Goal: Complete application form: Complete application form

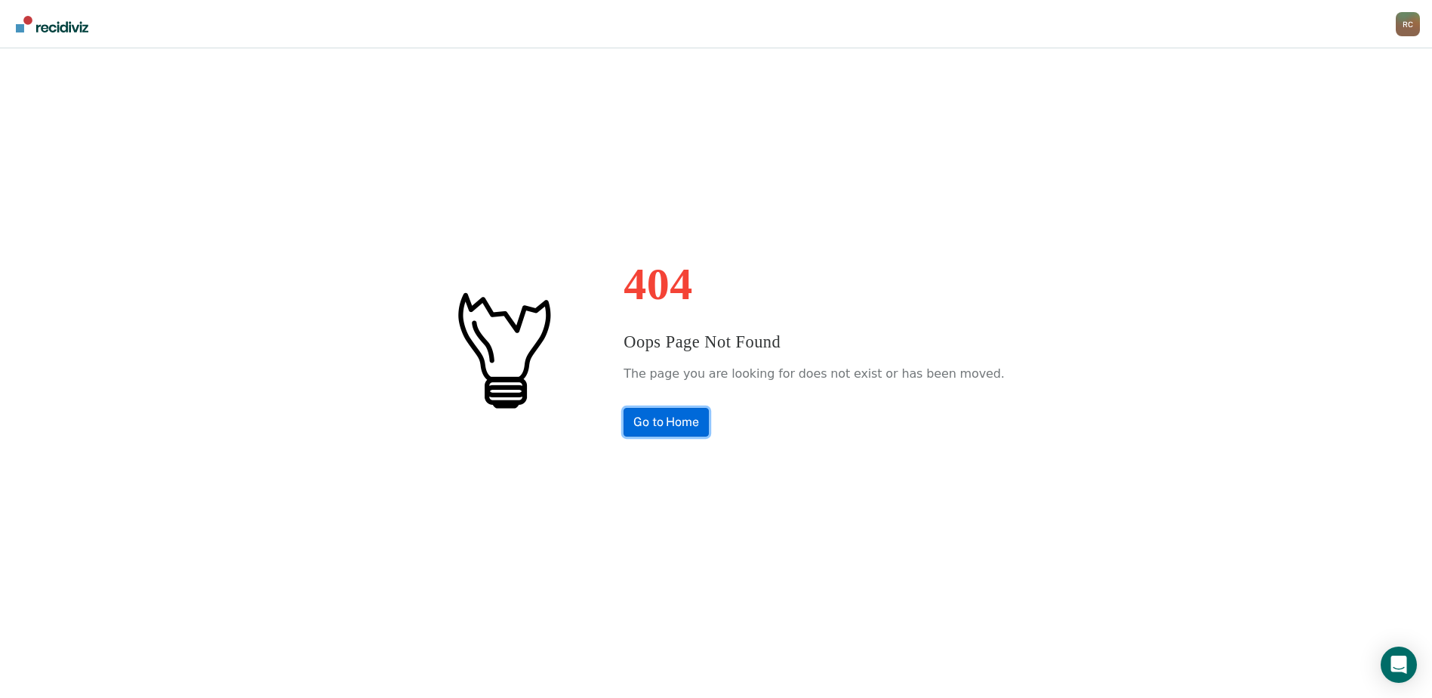
click at [679, 427] on link "Go to Home" at bounding box center [666, 422] width 85 height 29
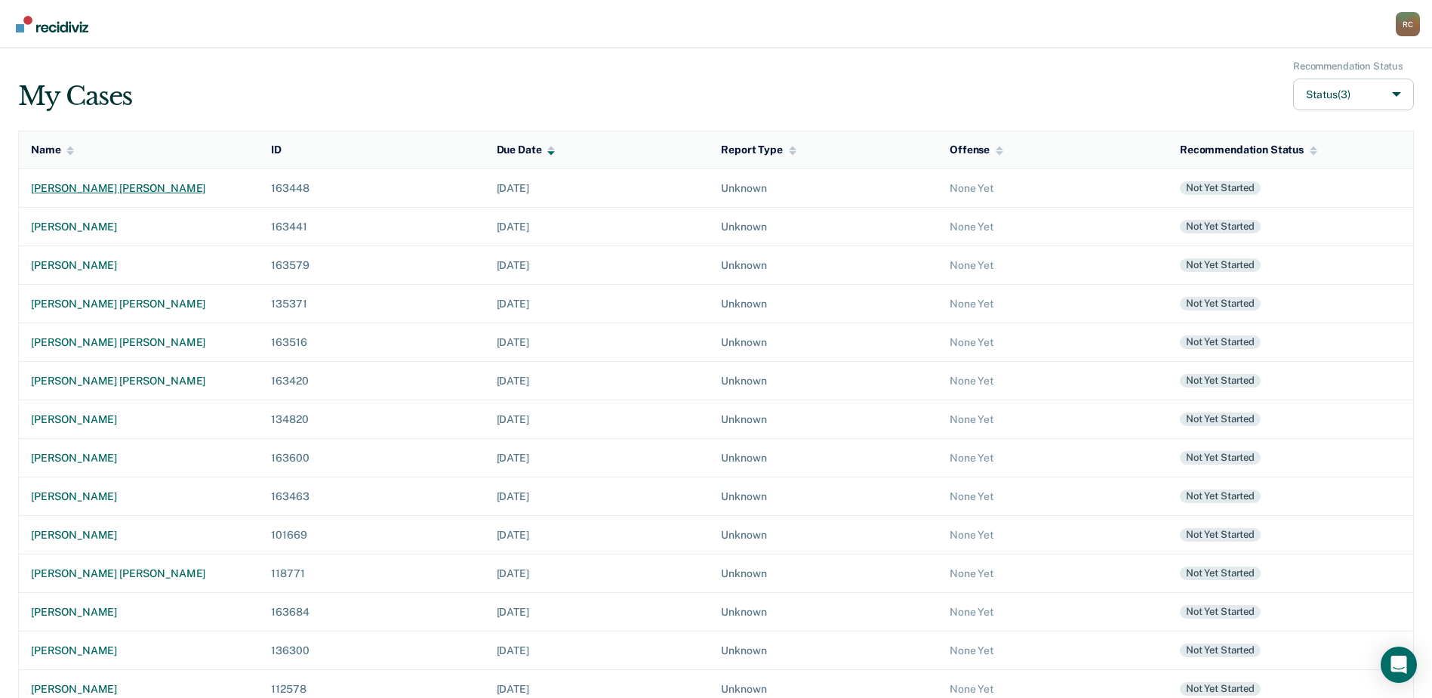
click at [102, 189] on div "[PERSON_NAME] [PERSON_NAME]" at bounding box center [139, 188] width 216 height 13
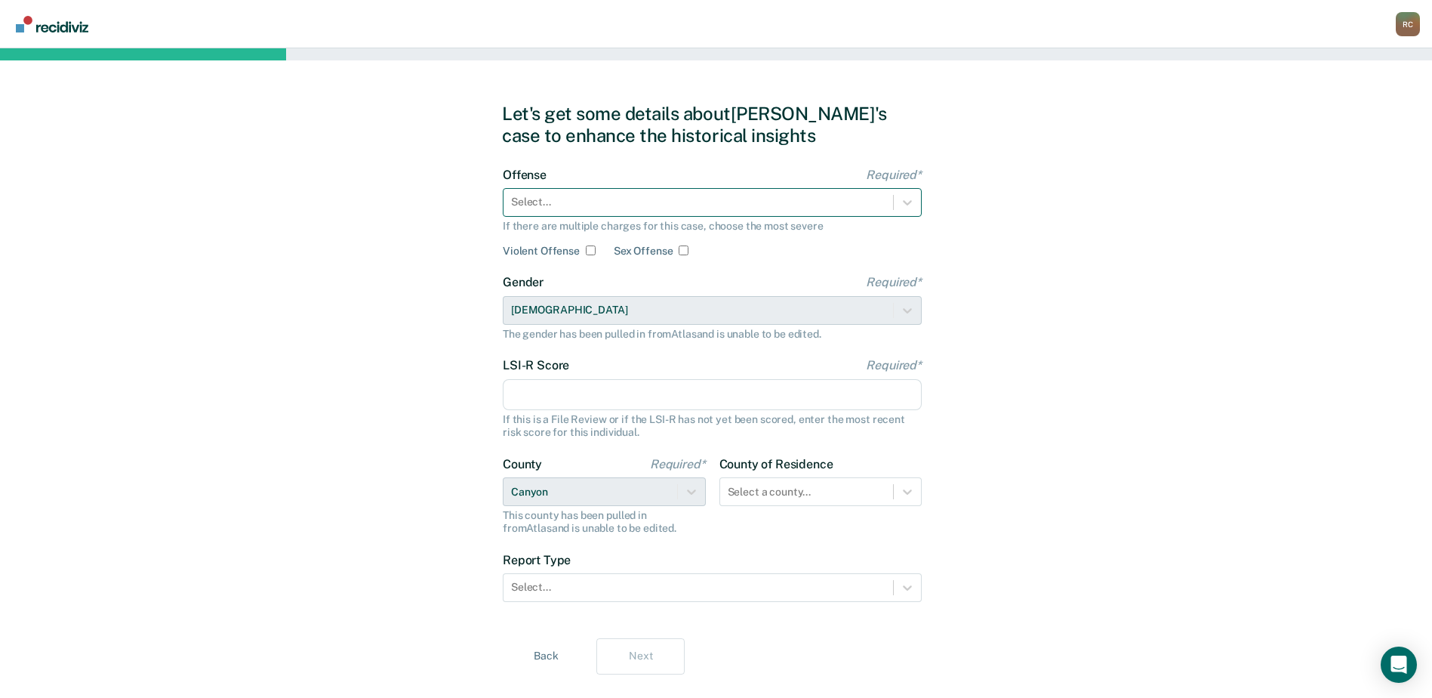
click at [641, 209] on div at bounding box center [698, 202] width 374 height 16
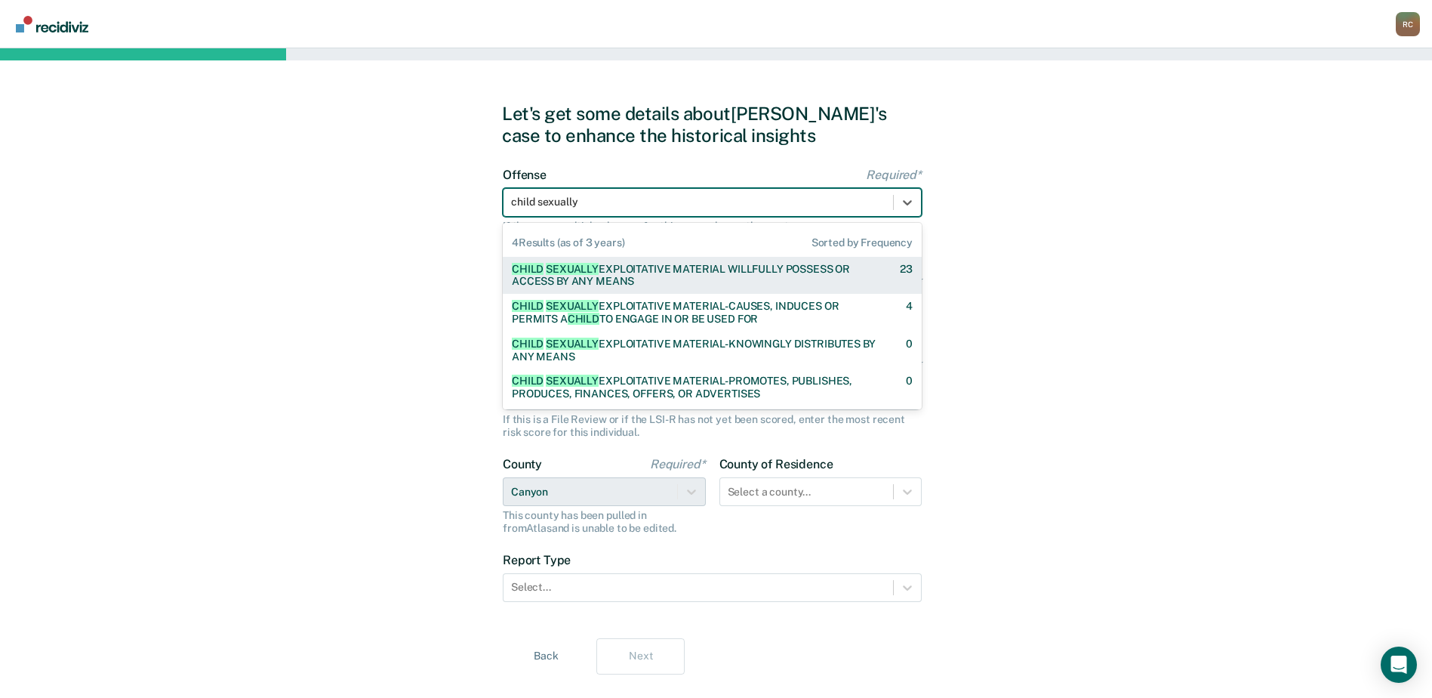
type input "child sexually e"
click at [630, 276] on div "CHILD SEXUALLY E XPLOITATIV E MAT E RIAL WILLFULLY POSS E SS OR ACC E SS BY ANY…" at bounding box center [693, 276] width 362 height 26
checkbox input "true"
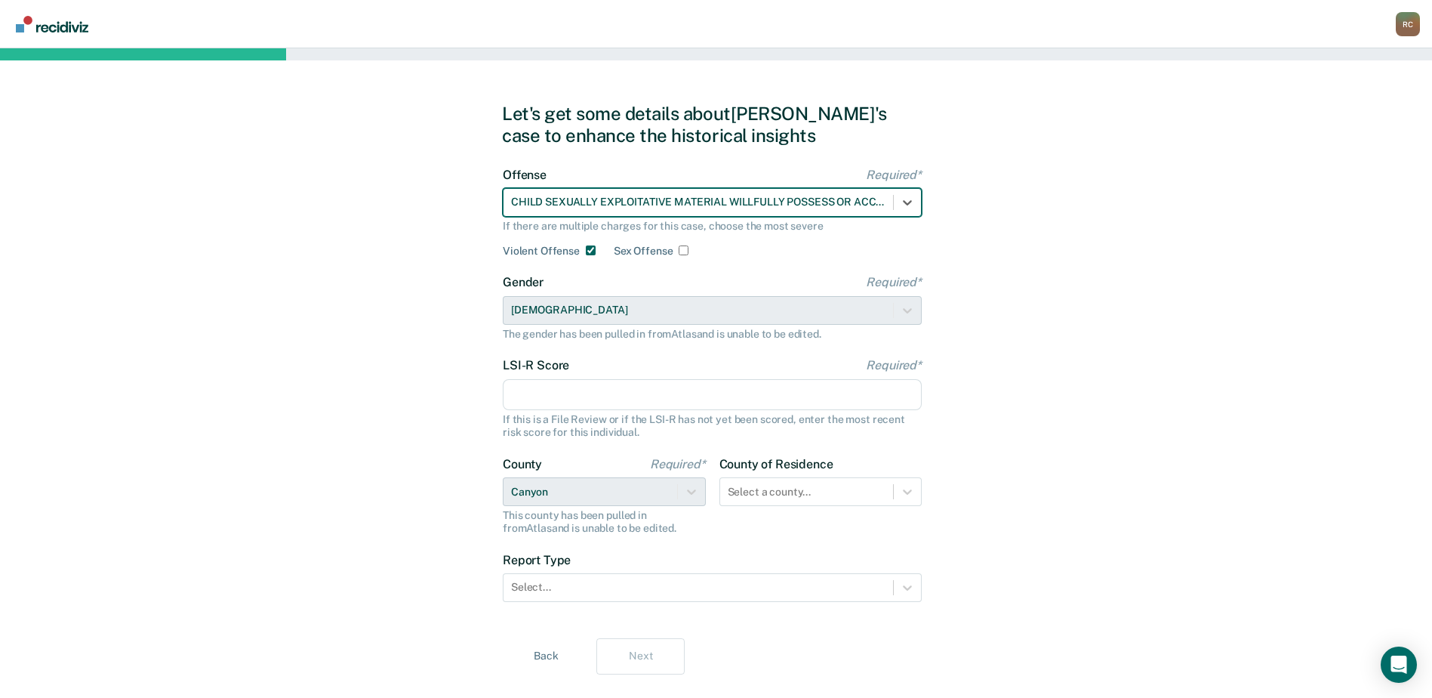
click at [542, 392] on input "LSI-R Score Required*" at bounding box center [712, 395] width 419 height 32
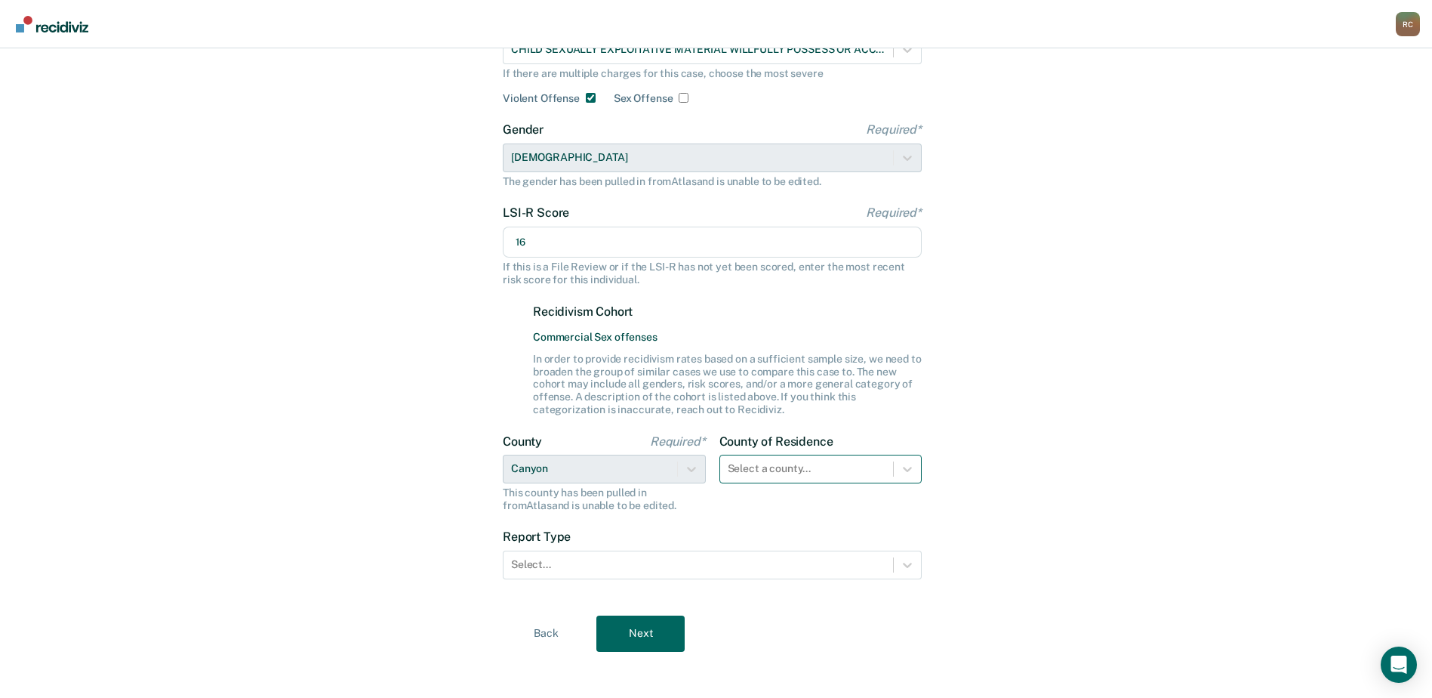
scroll to position [161, 0]
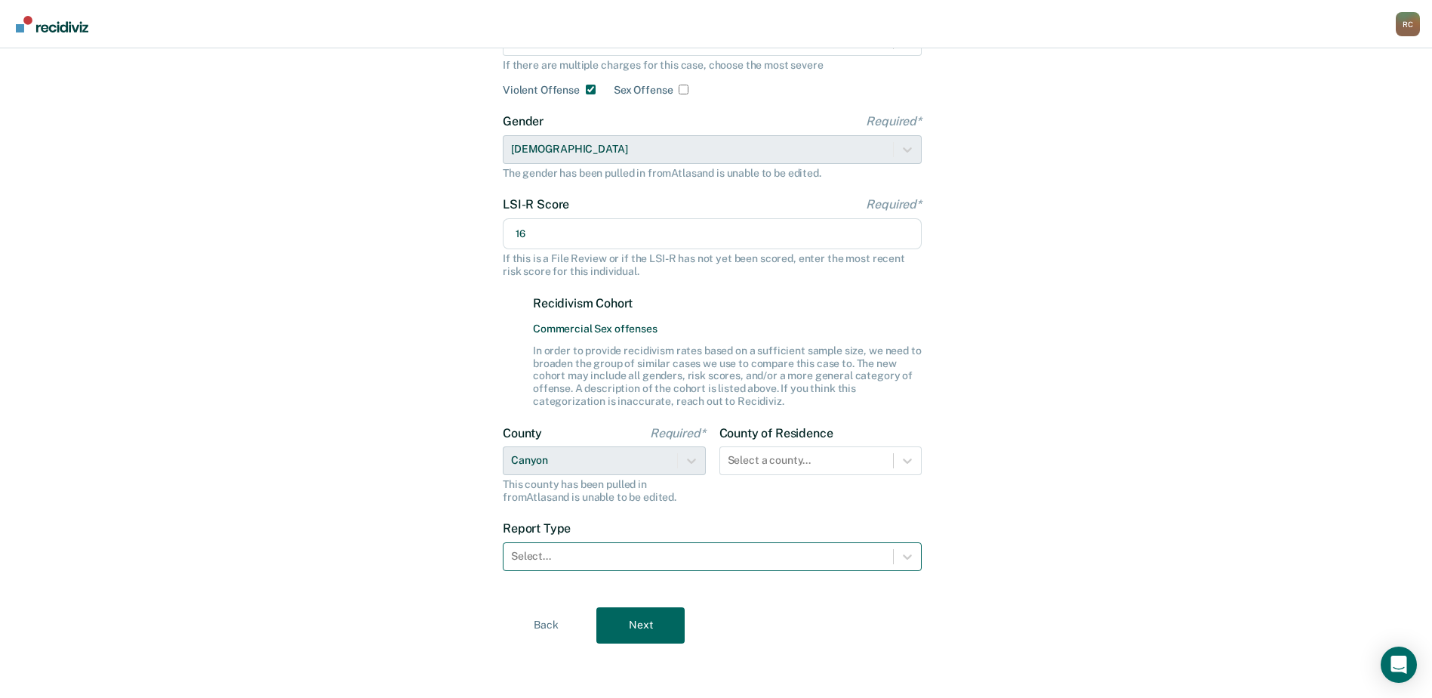
type input "16"
click at [599, 560] on div at bounding box center [698, 556] width 374 height 16
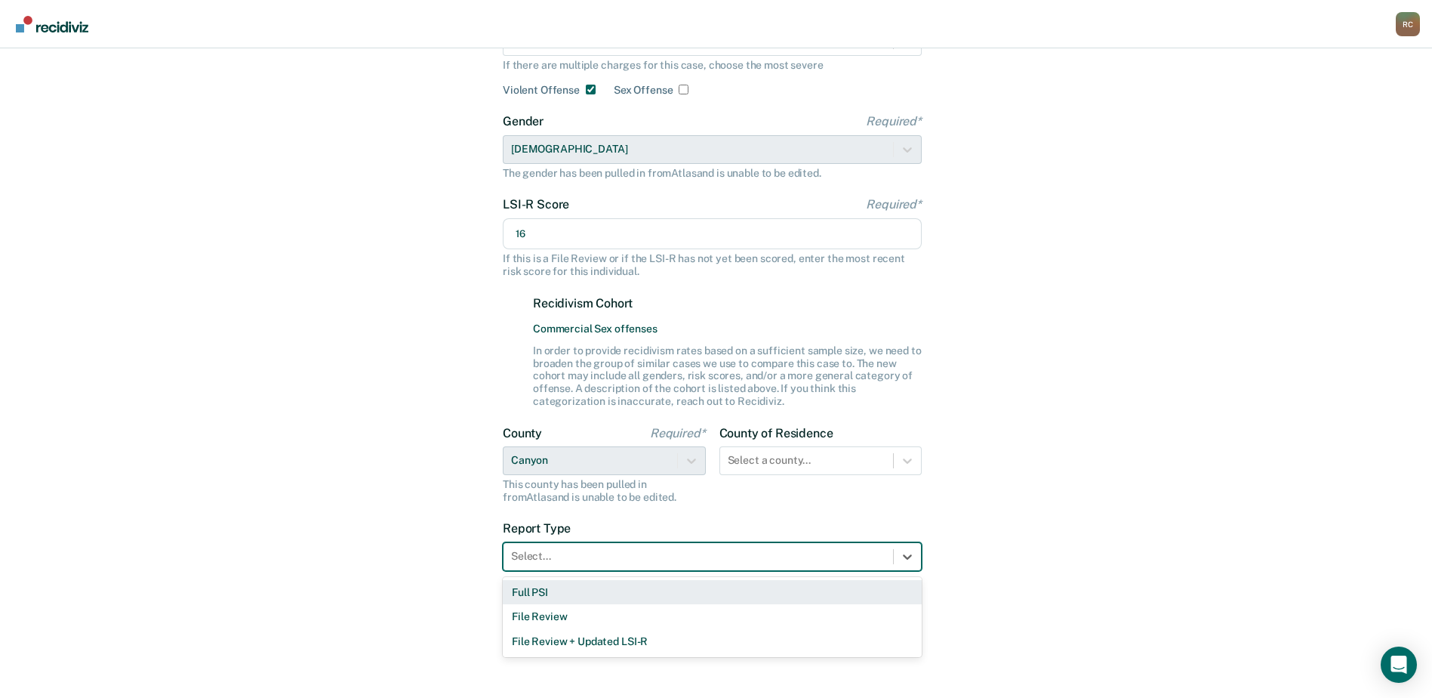
click at [575, 598] on div "Full PSI" at bounding box center [712, 592] width 419 height 25
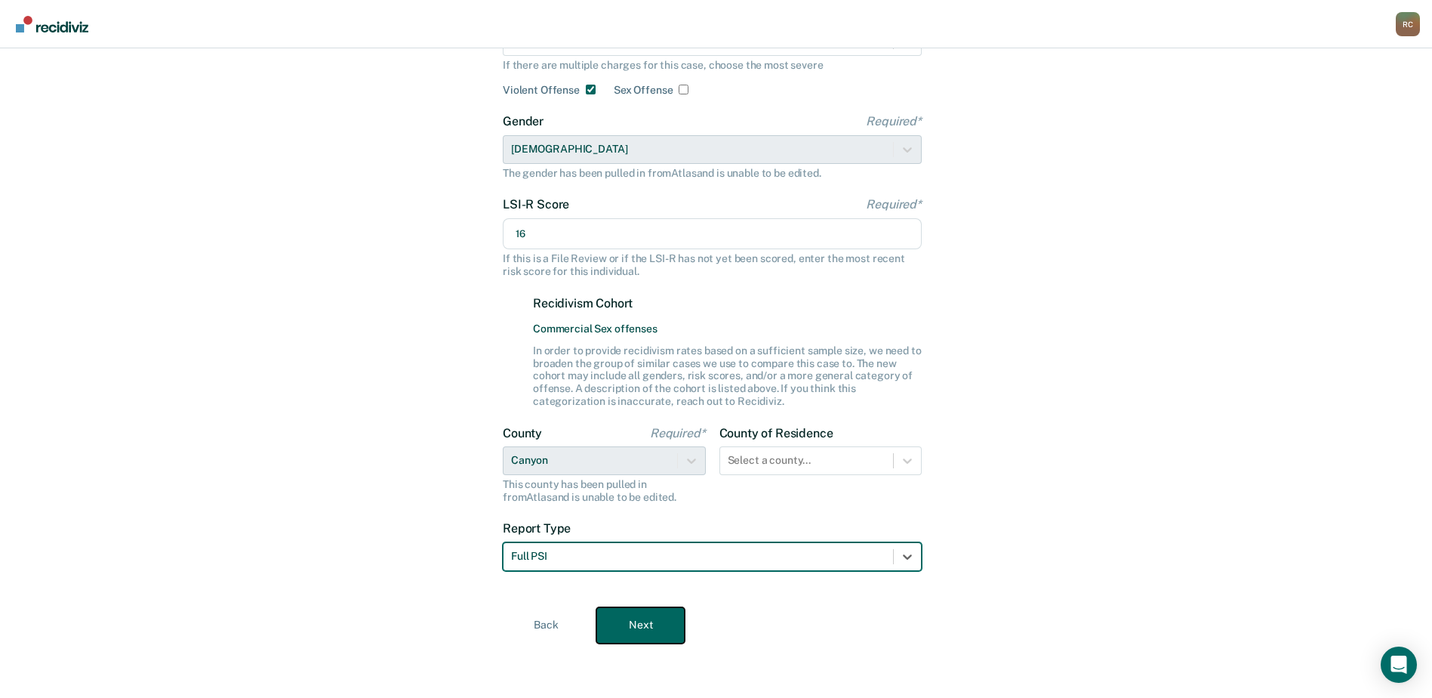
click at [626, 621] on button "Next" at bounding box center [640, 625] width 88 height 36
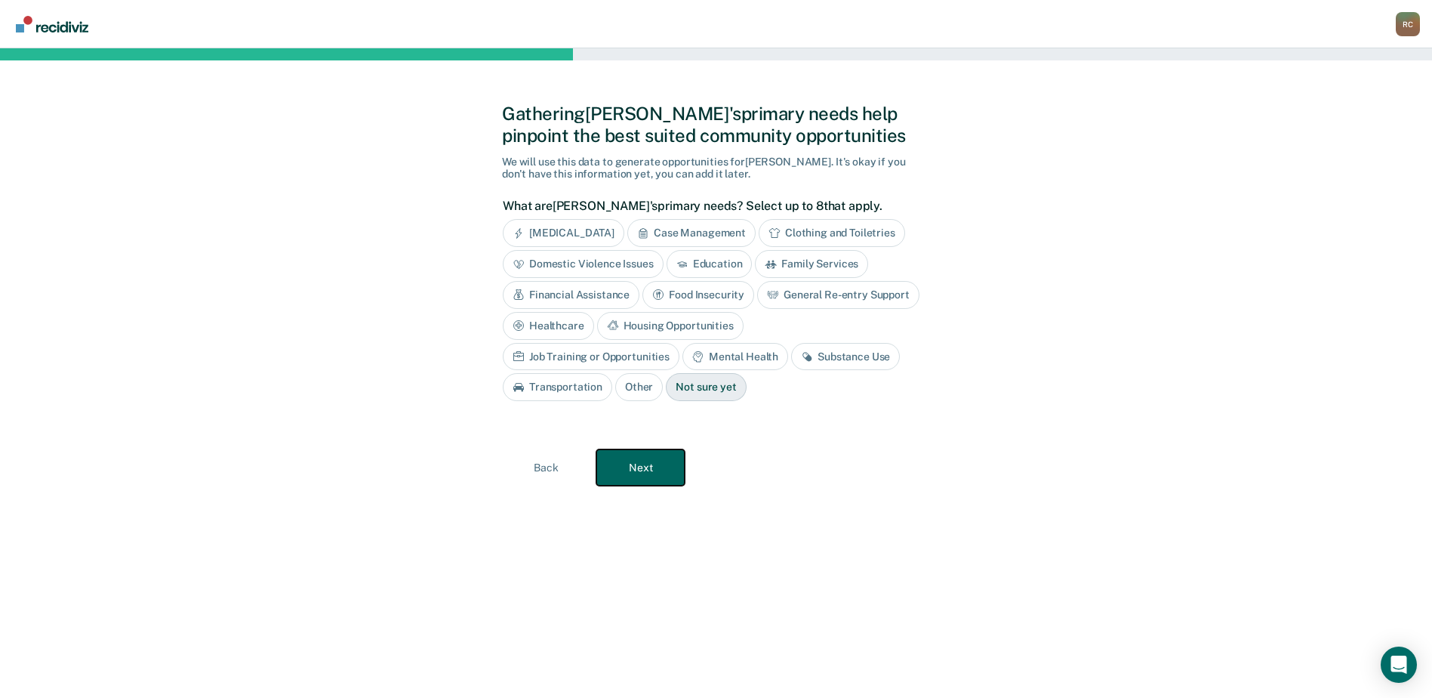
scroll to position [0, 0]
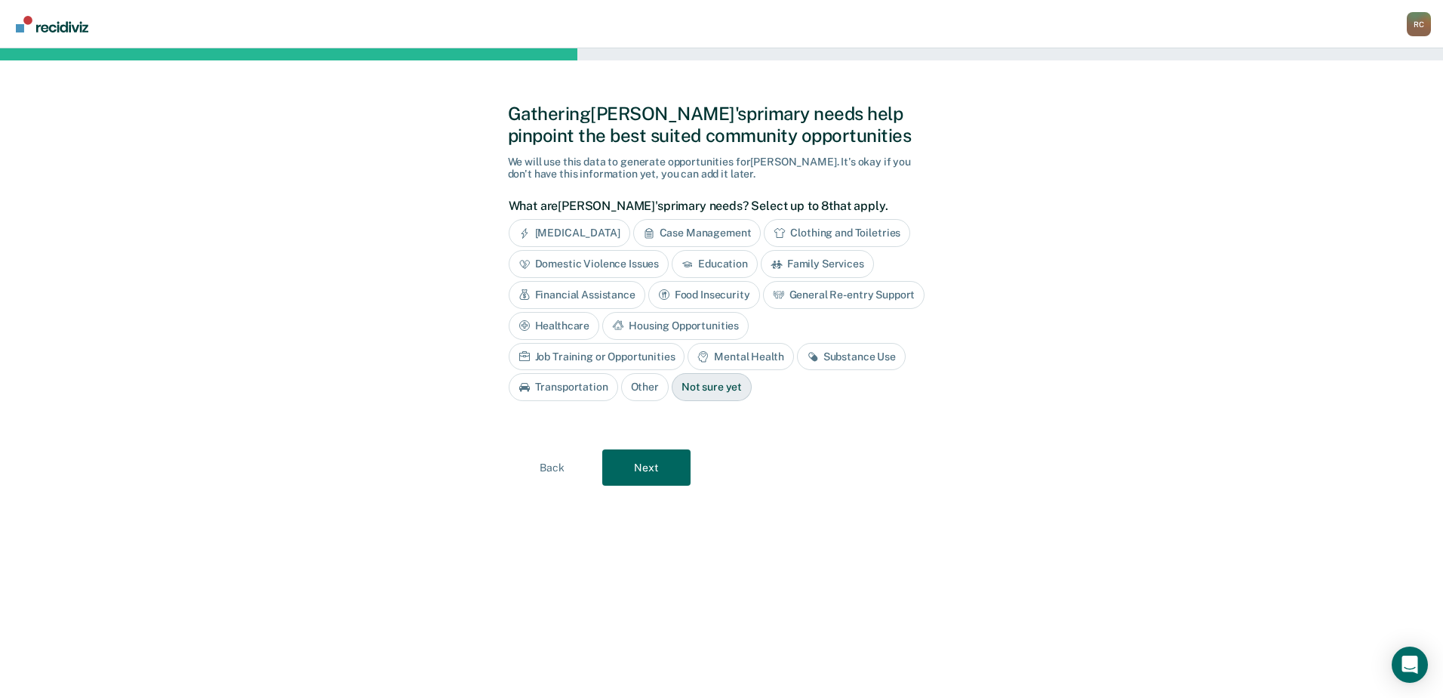
click at [676, 317] on div "Housing Opportunities" at bounding box center [675, 326] width 146 height 28
click at [645, 472] on button "Next" at bounding box center [646, 467] width 88 height 36
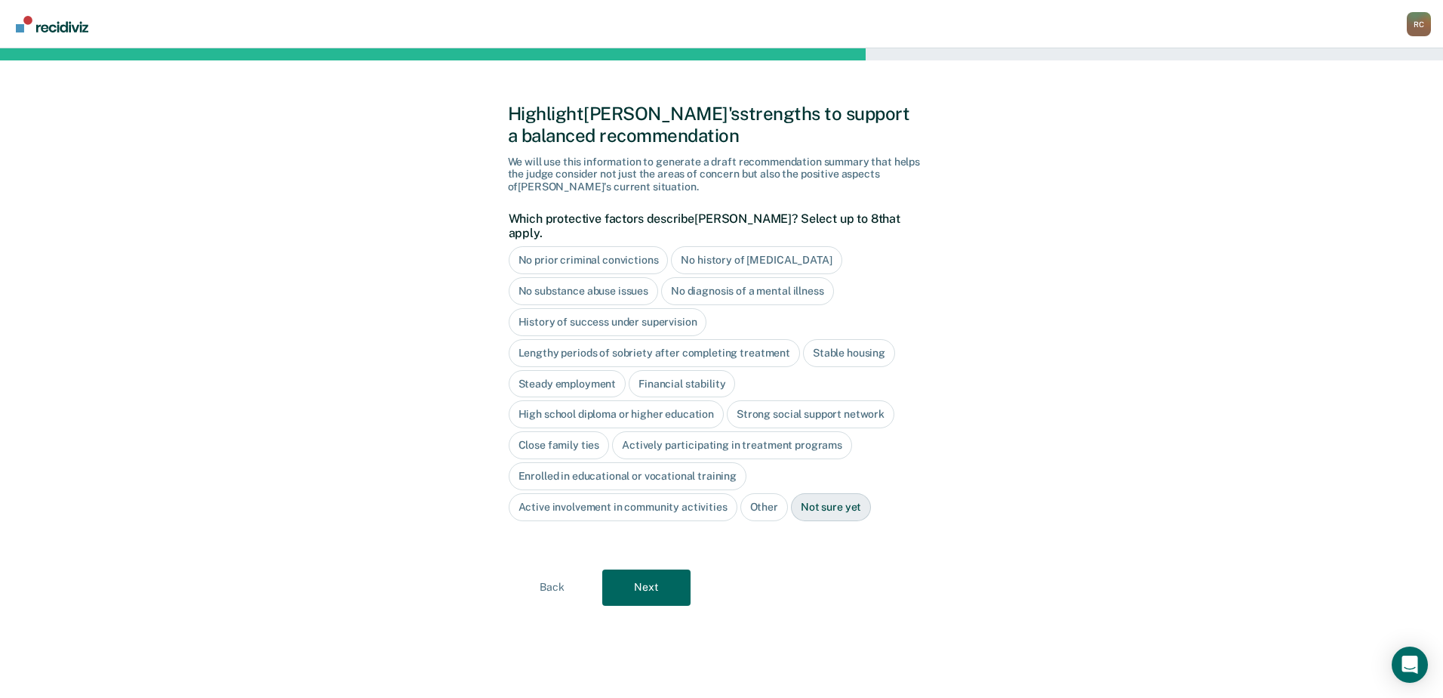
click at [583, 370] on div "Steady employment" at bounding box center [568, 384] width 118 height 28
click at [683, 370] on div "Financial stability" at bounding box center [699, 384] width 106 height 28
click at [752, 401] on div "Strong social support network" at bounding box center [811, 415] width 168 height 28
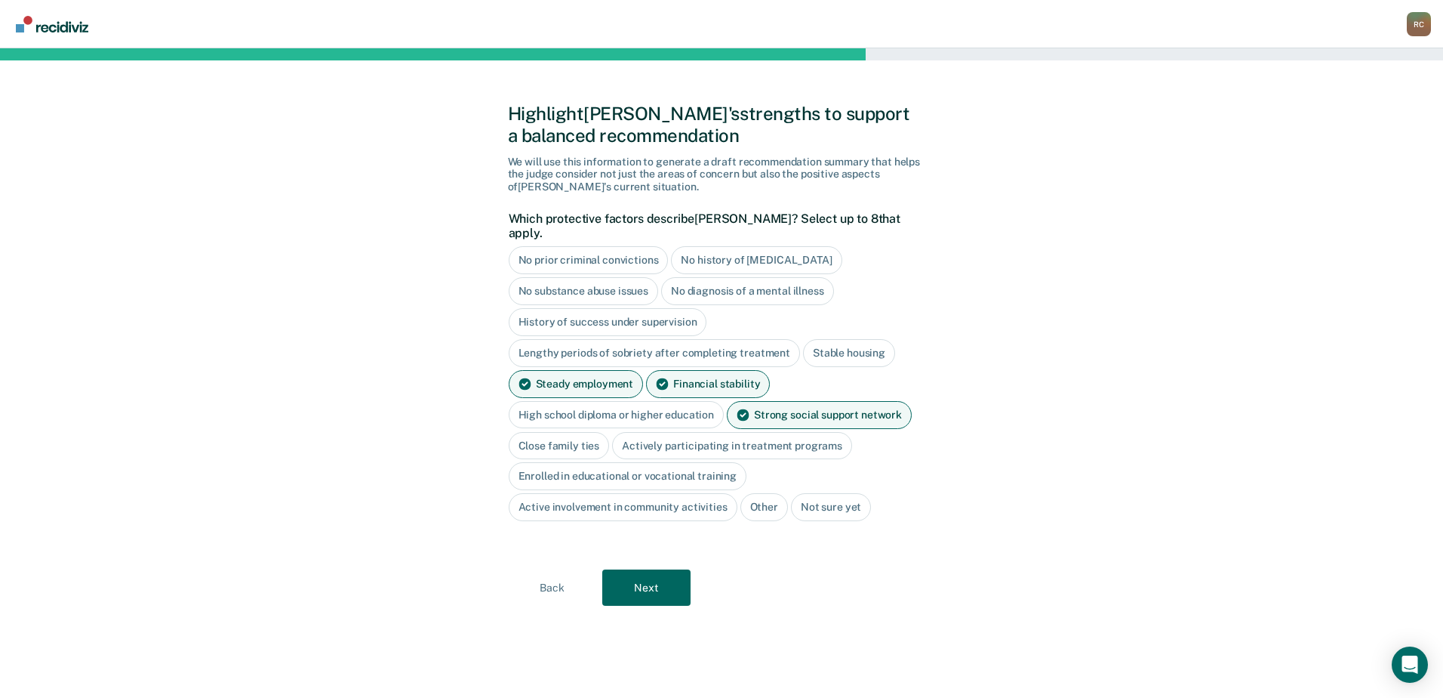
click at [606, 280] on div "No substance abuse issues" at bounding box center [584, 291] width 150 height 28
click at [639, 575] on button "Next" at bounding box center [646, 587] width 88 height 36
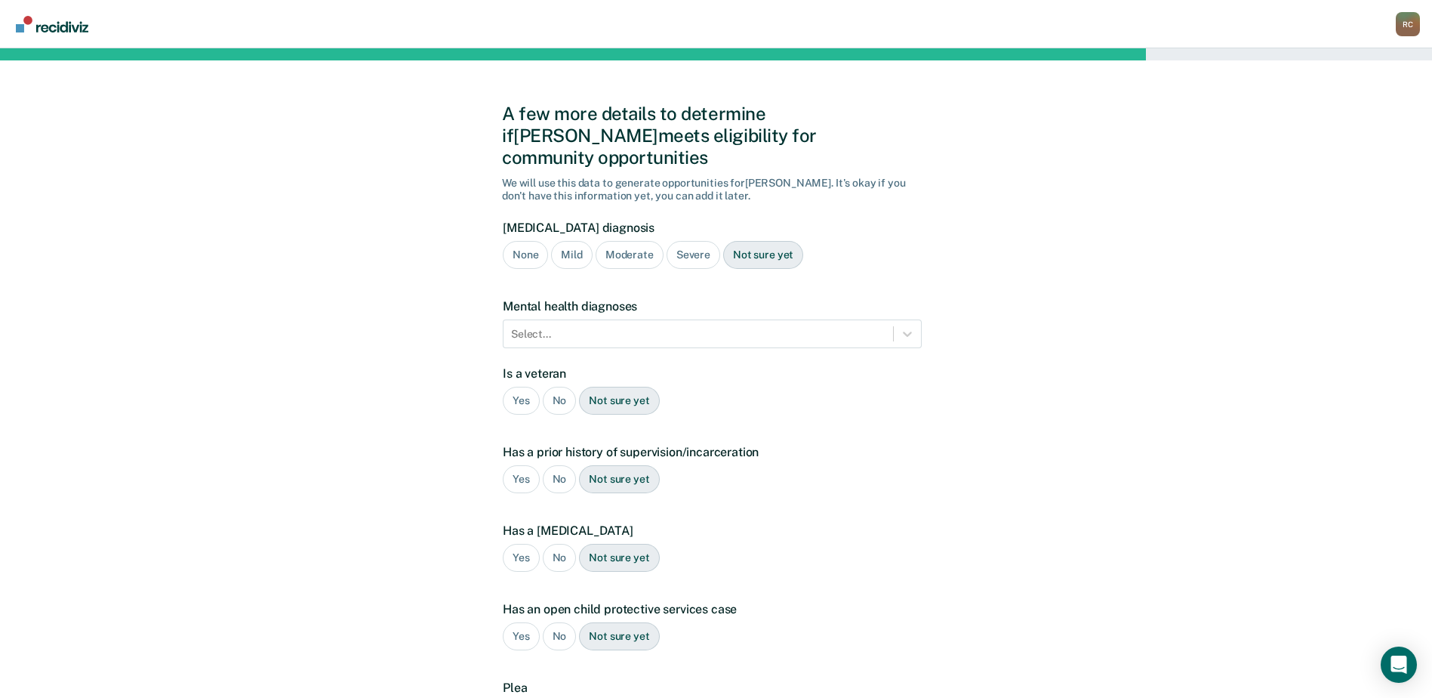
click at [765, 241] on div "Not sure yet" at bounding box center [763, 255] width 80 height 28
click at [701, 326] on div at bounding box center [698, 334] width 374 height 16
click at [1047, 402] on div "A few more details to determine if [PERSON_NAME] meets eligibility for communit…" at bounding box center [716, 457] width 1432 height 819
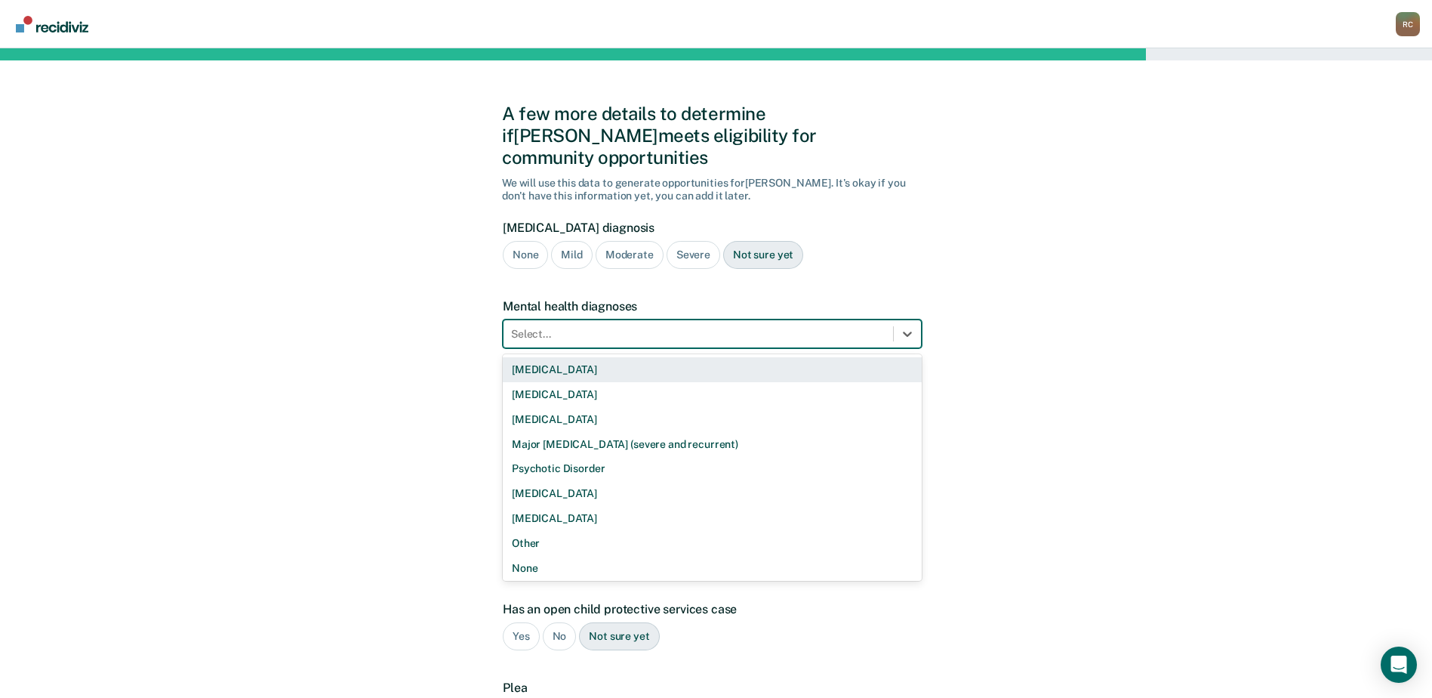
click at [588, 326] on div at bounding box center [698, 334] width 374 height 16
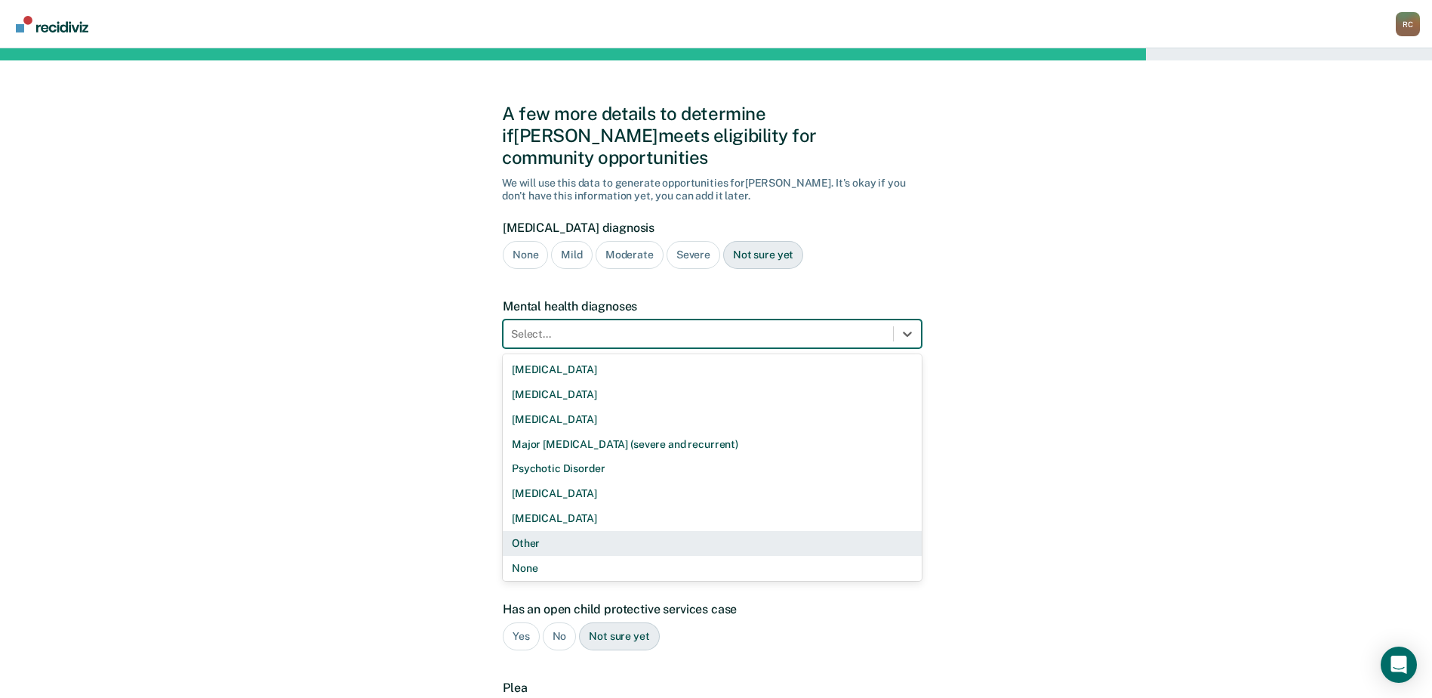
click at [541, 531] on div "Other" at bounding box center [712, 543] width 419 height 25
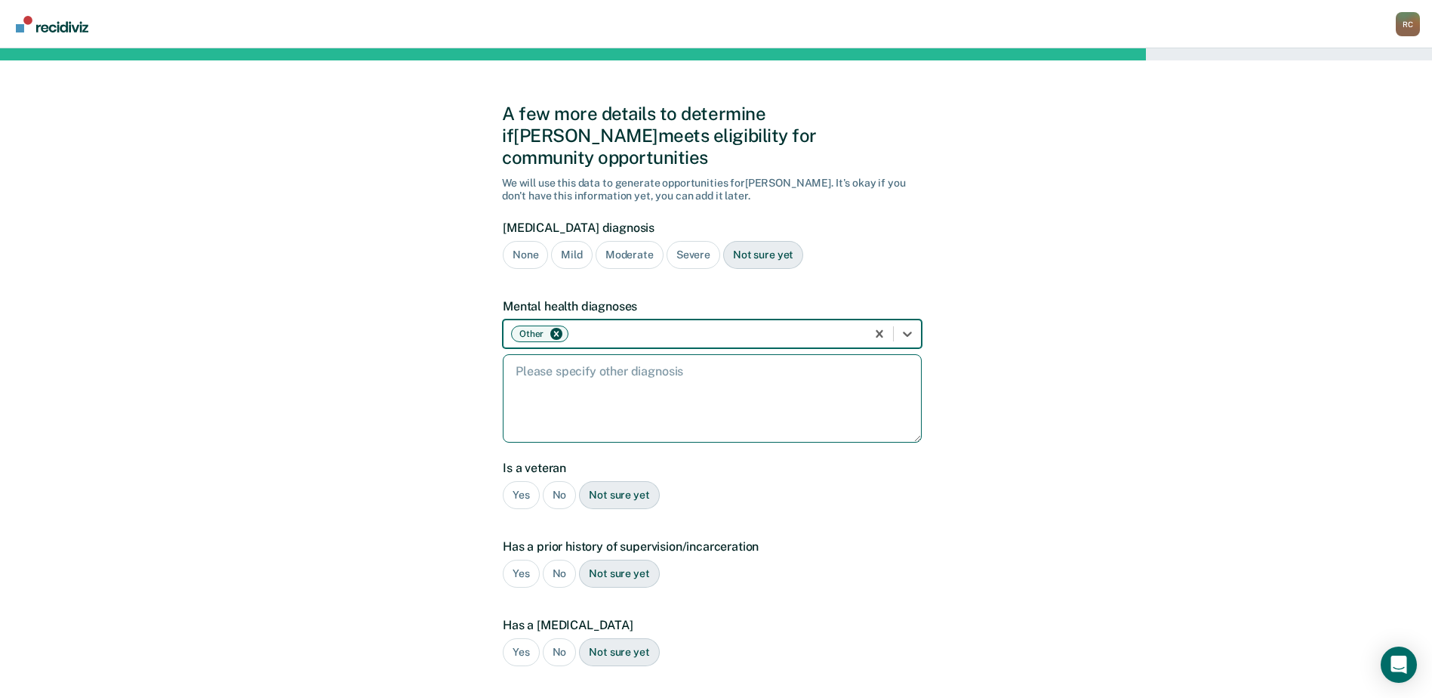
click at [597, 354] on textarea at bounding box center [712, 398] width 419 height 88
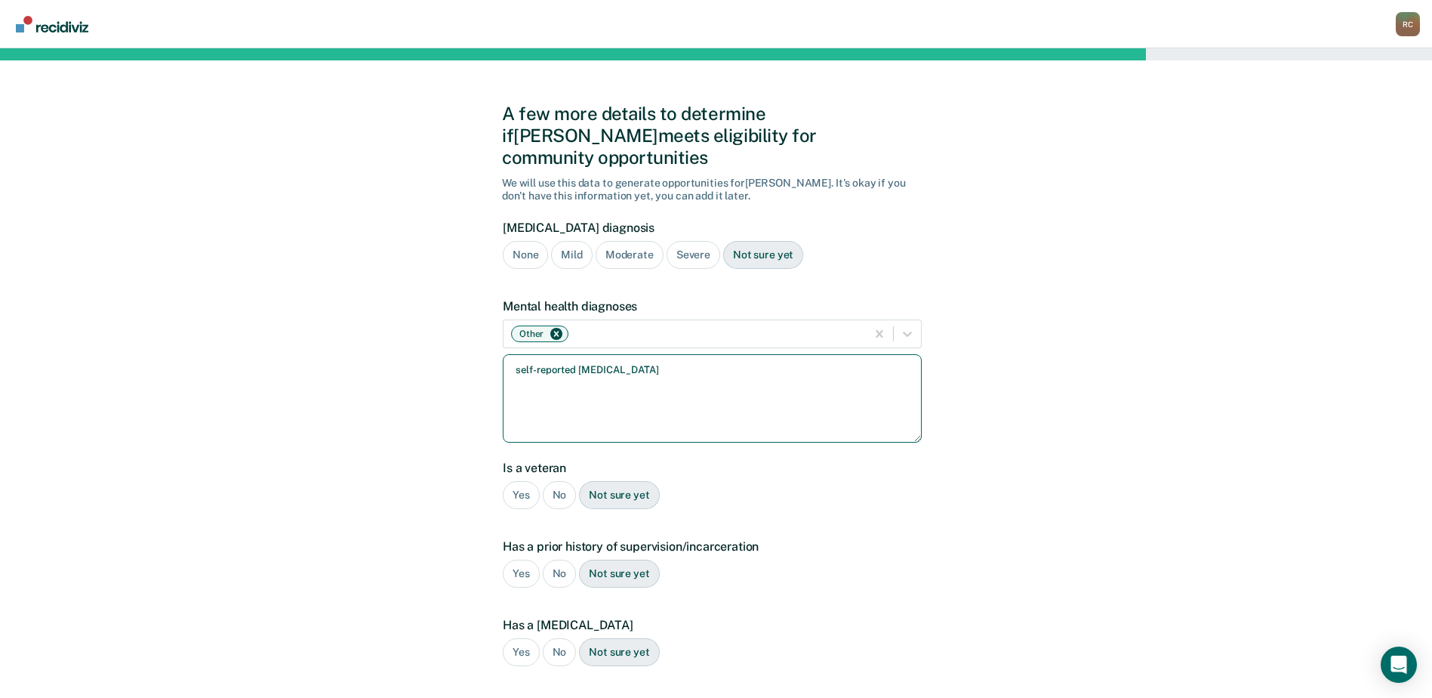
click at [579, 354] on textarea "self-reported [MEDICAL_DATA]" at bounding box center [712, 398] width 419 height 88
type textarea "self-reported diagnosed with [MEDICAL_DATA]"
click at [566, 481] on div "No" at bounding box center [560, 495] width 34 height 28
click at [561, 559] on div "No" at bounding box center [560, 573] width 34 height 28
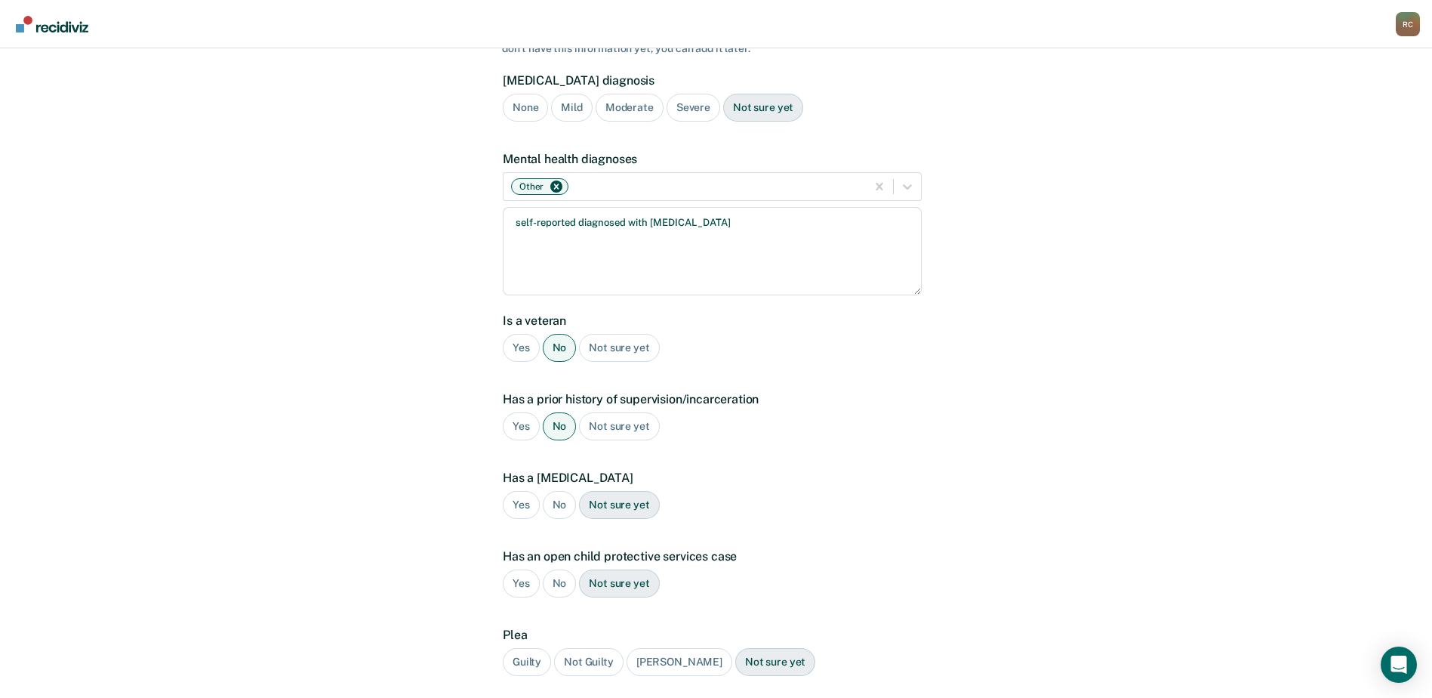
scroll to position [151, 0]
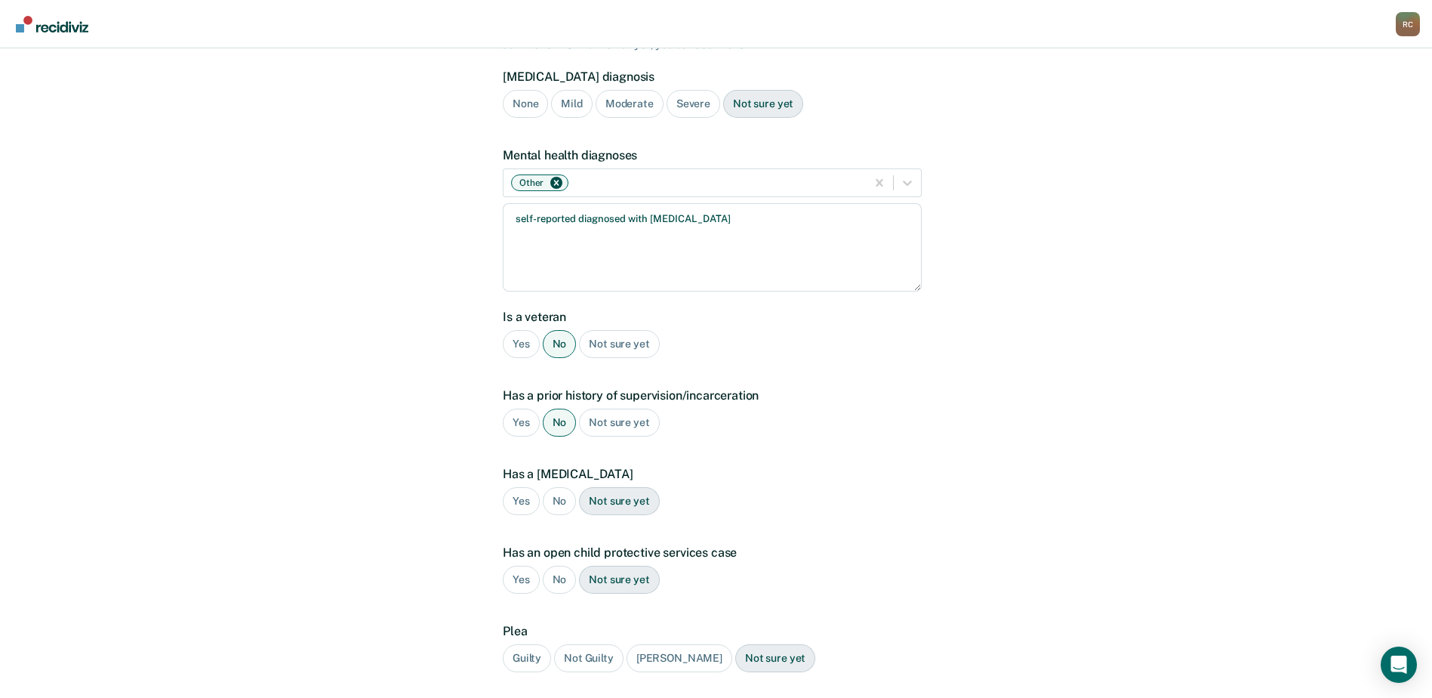
click at [560, 487] on div "No" at bounding box center [560, 501] width 34 height 28
click at [556, 565] on div "No" at bounding box center [560, 579] width 34 height 28
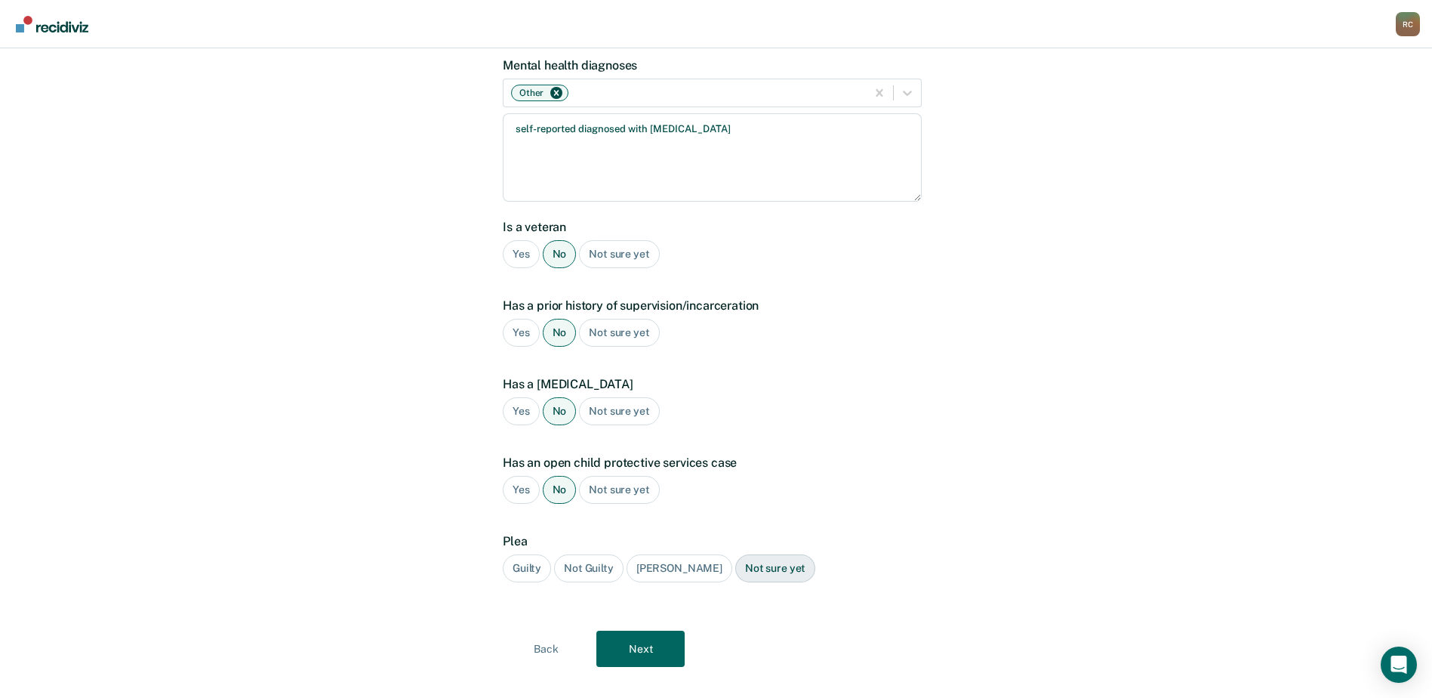
scroll to position [242, 0]
click at [537, 553] on div "Guilty" at bounding box center [527, 567] width 48 height 28
click at [638, 629] on button "Next" at bounding box center [640, 647] width 88 height 36
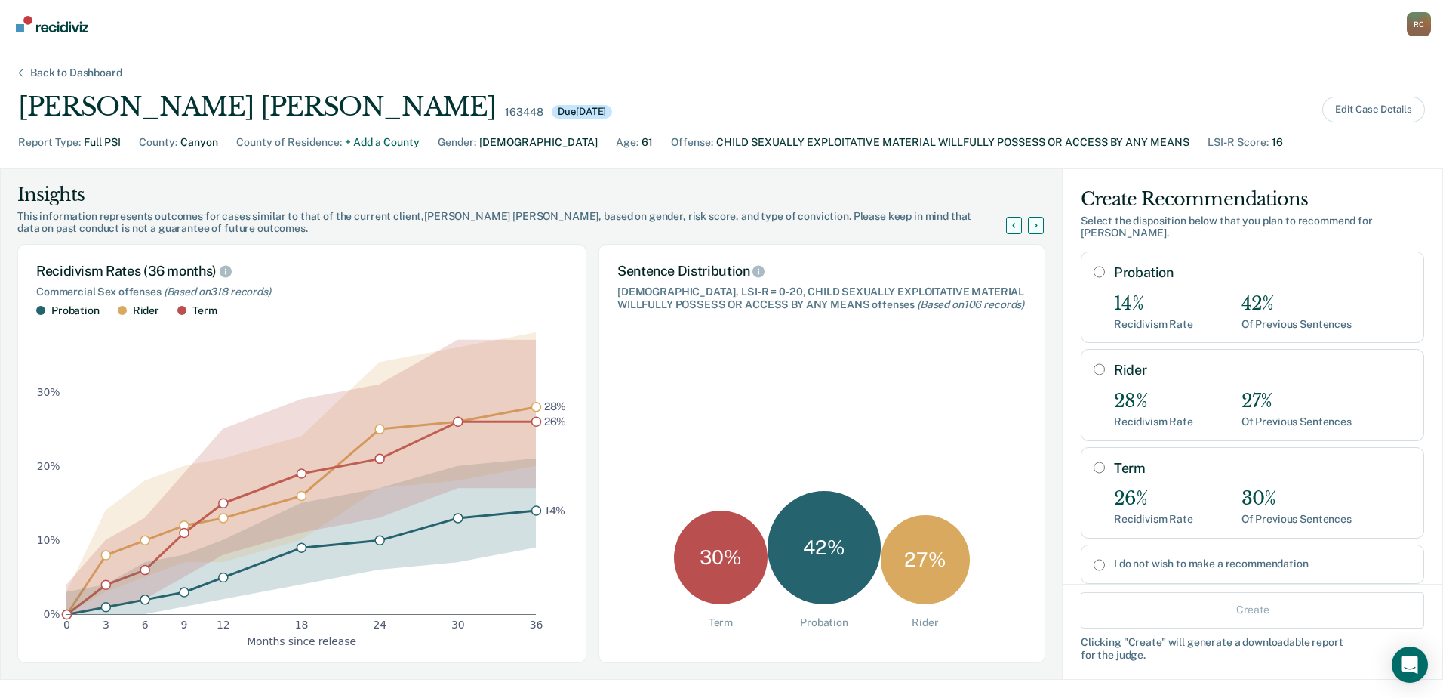
click at [1094, 461] on input "Term" at bounding box center [1099, 467] width 11 height 12
radio input "true"
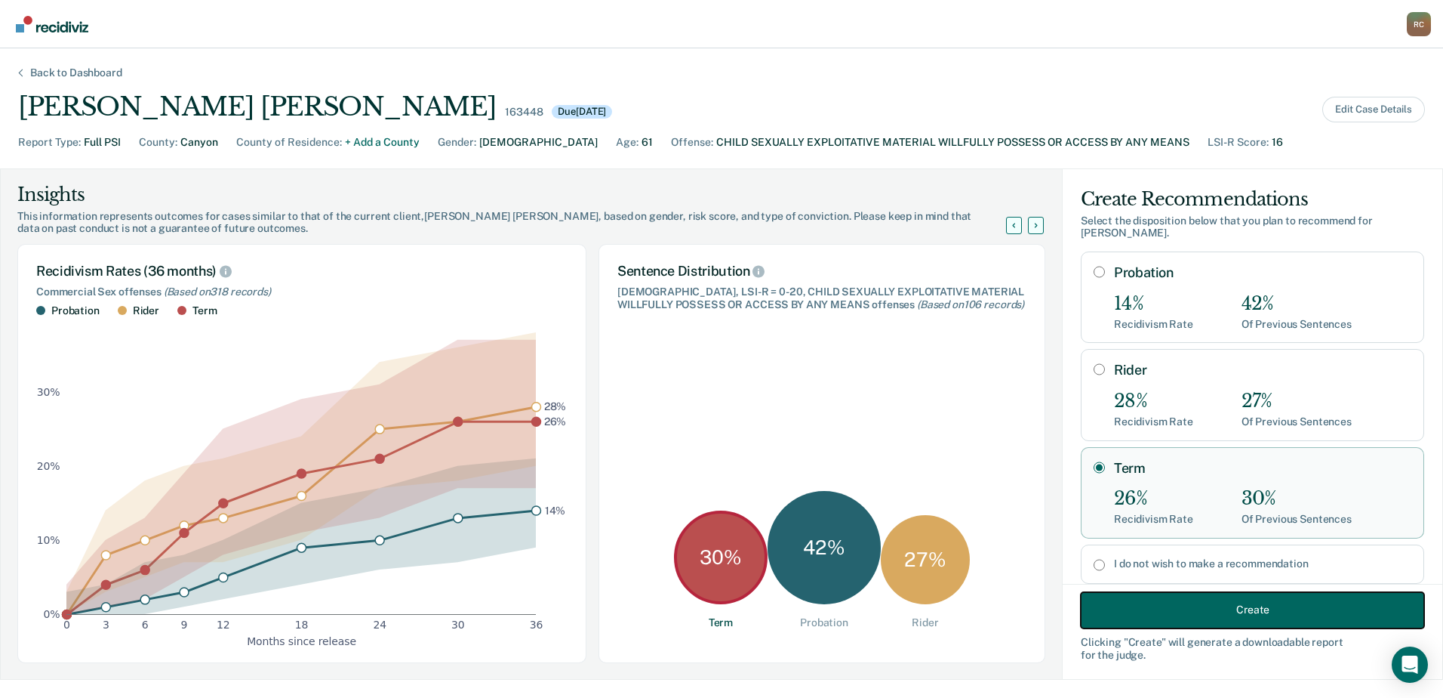
click at [1174, 609] on button "Create" at bounding box center [1252, 609] width 343 height 36
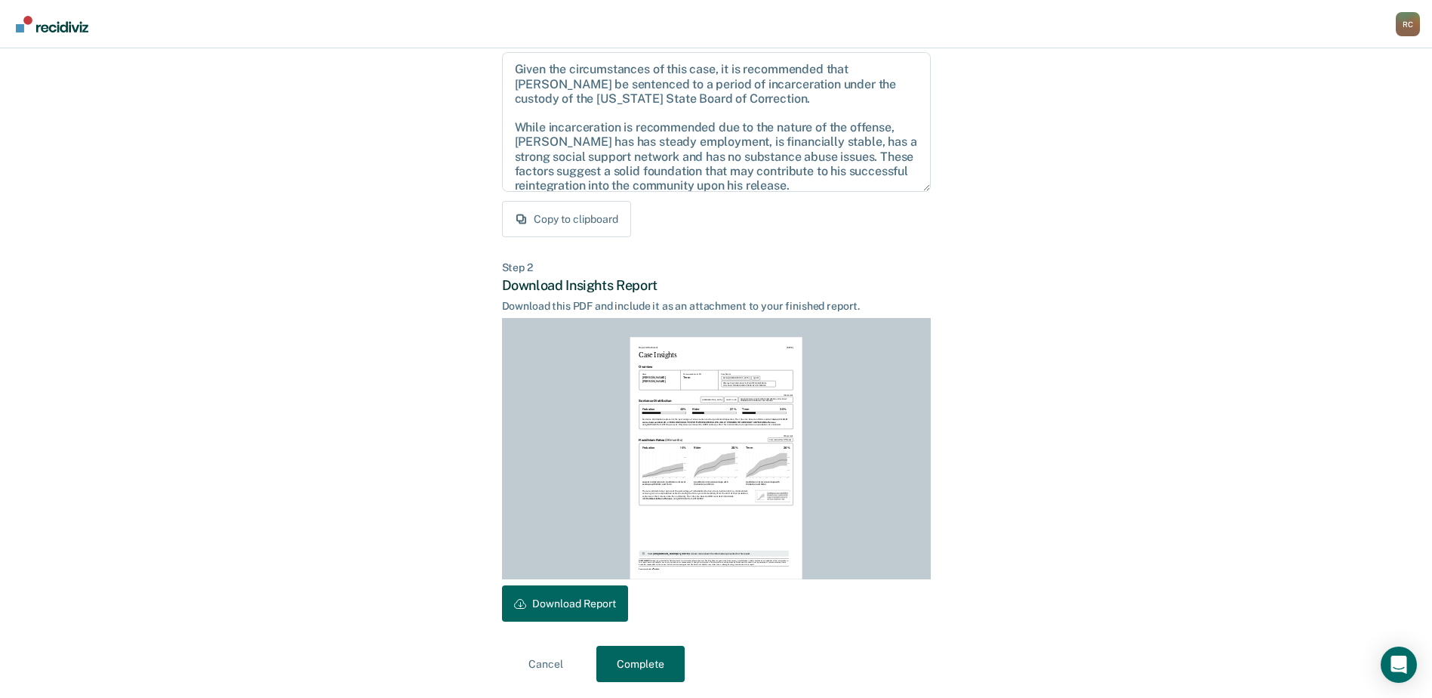
scroll to position [163, 0]
click at [579, 603] on button "Download Report" at bounding box center [565, 601] width 126 height 36
click at [633, 661] on button "Complete" at bounding box center [640, 661] width 88 height 36
